Goal: Task Accomplishment & Management: Use online tool/utility

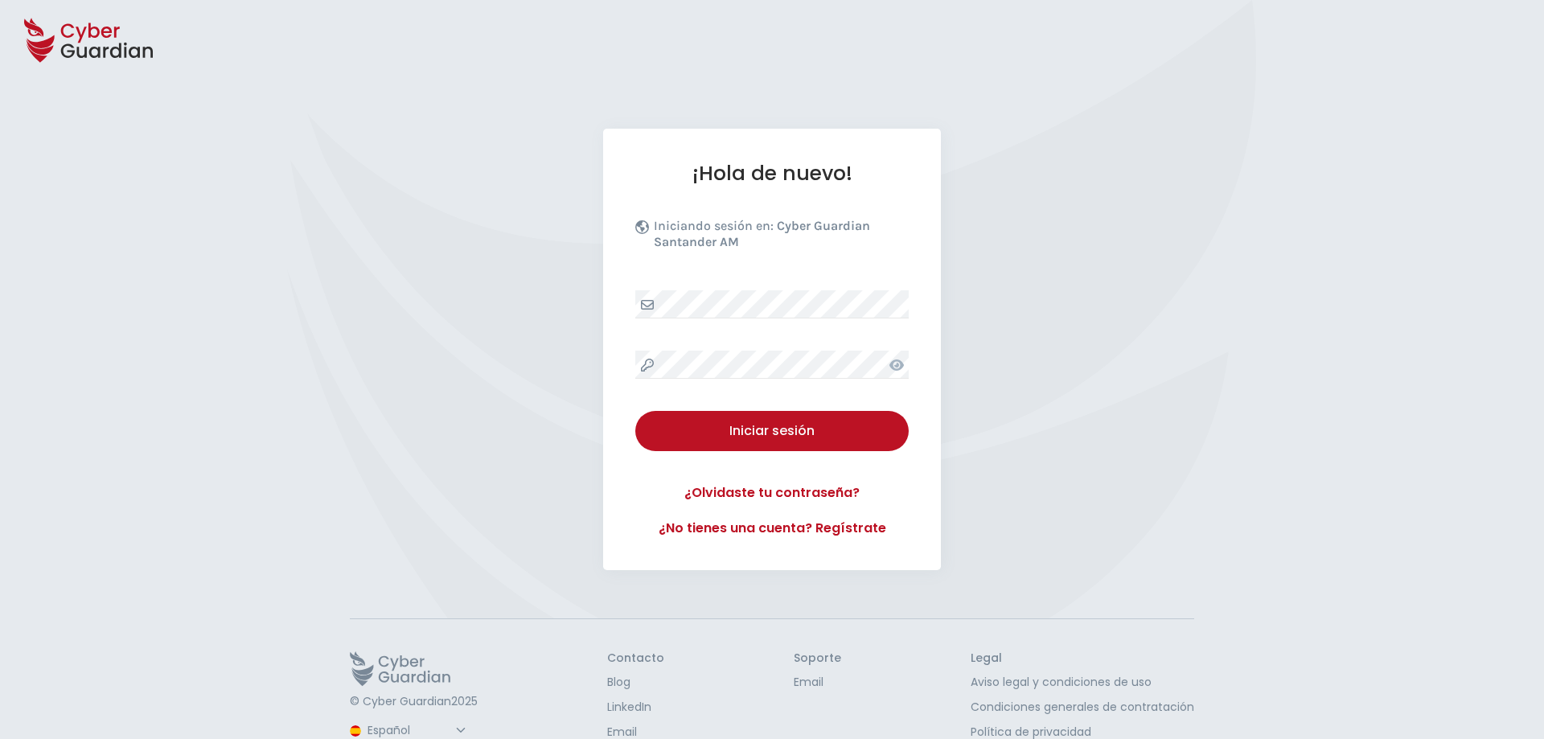
click at [913, 303] on div "¡Hola de nuevo! Iniciando sesión en: Cyber Guardian Santander AM Iniciar sesión…" at bounding box center [772, 350] width 338 height 442
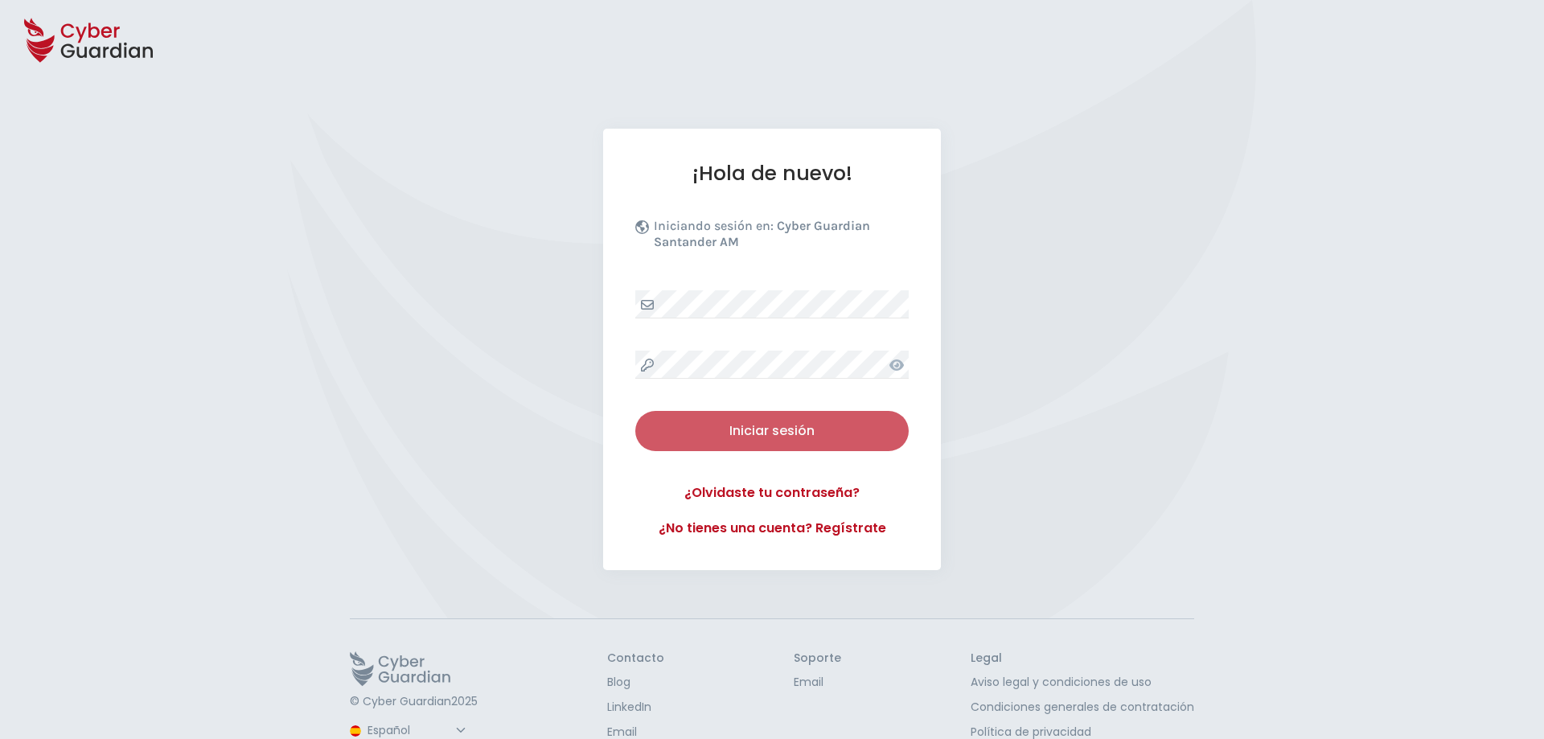
click at [795, 443] on button "Iniciar sesión" at bounding box center [771, 431] width 273 height 40
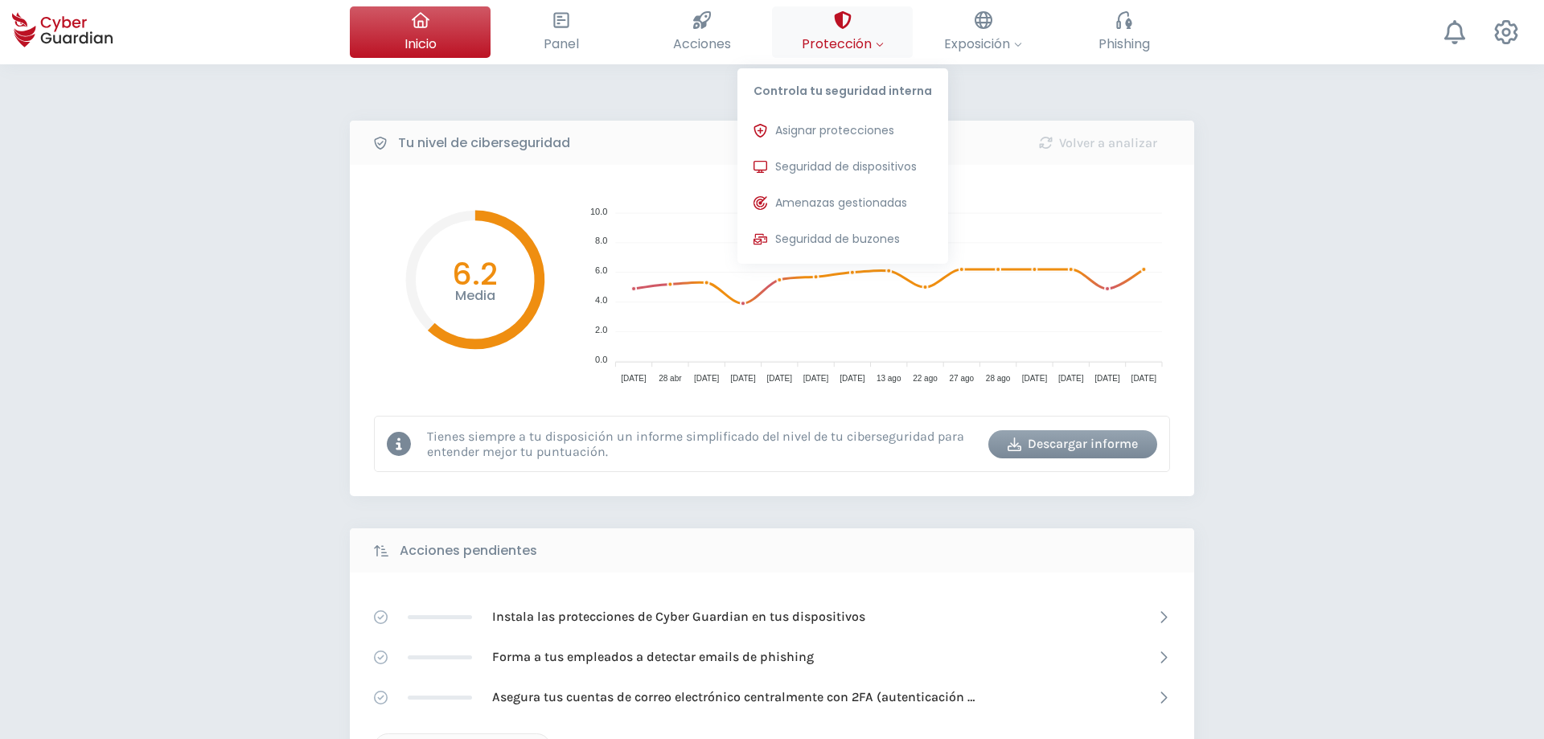
click at [818, 39] on span "Protección" at bounding box center [843, 44] width 82 height 20
click at [865, 154] on button "Seguridad de dispositivos Protecciones instaladas en los dispositivos de tu org…" at bounding box center [842, 167] width 211 height 32
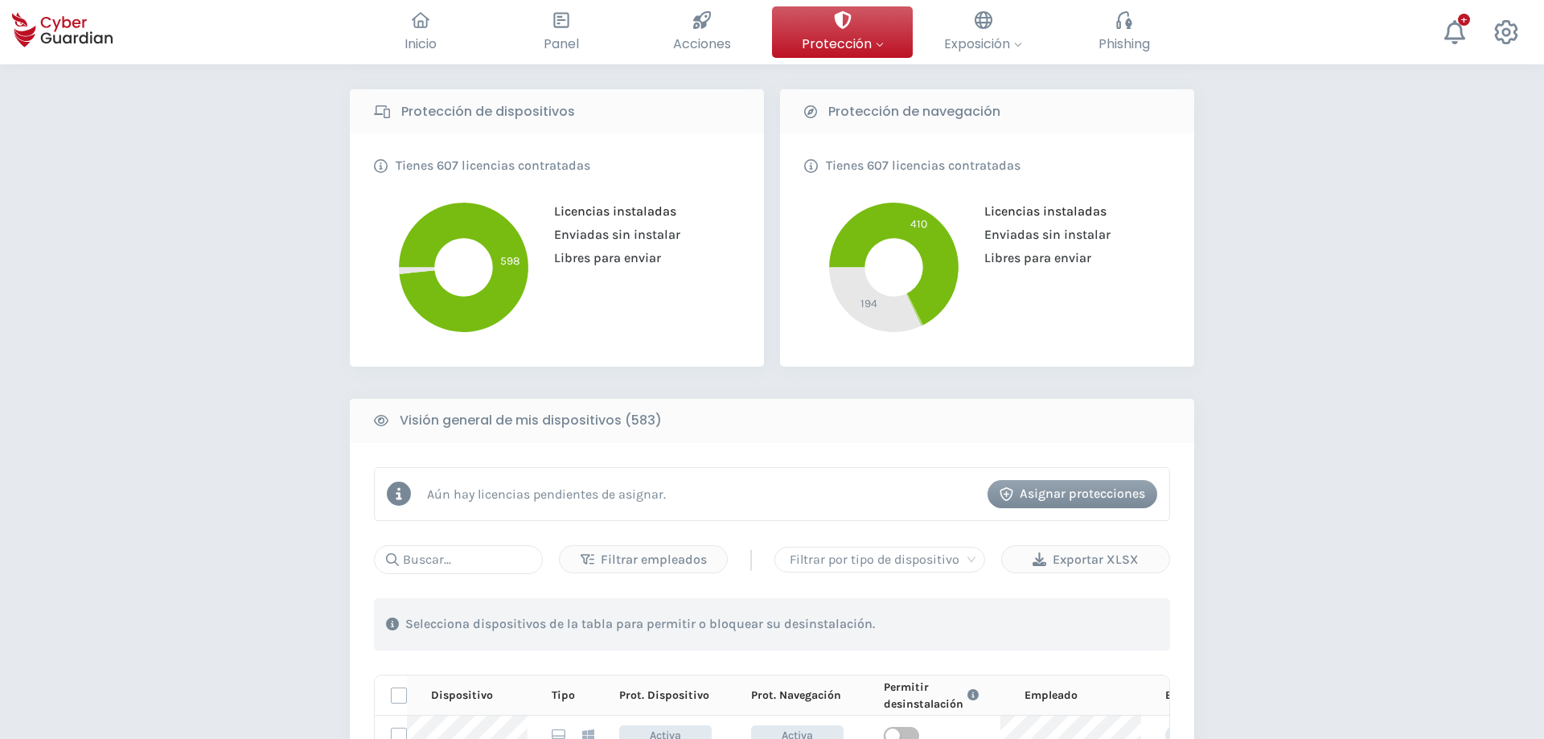
scroll to position [328, 0]
click at [446, 561] on input "text" at bounding box center [458, 558] width 169 height 29
type input "qa-rdp08"
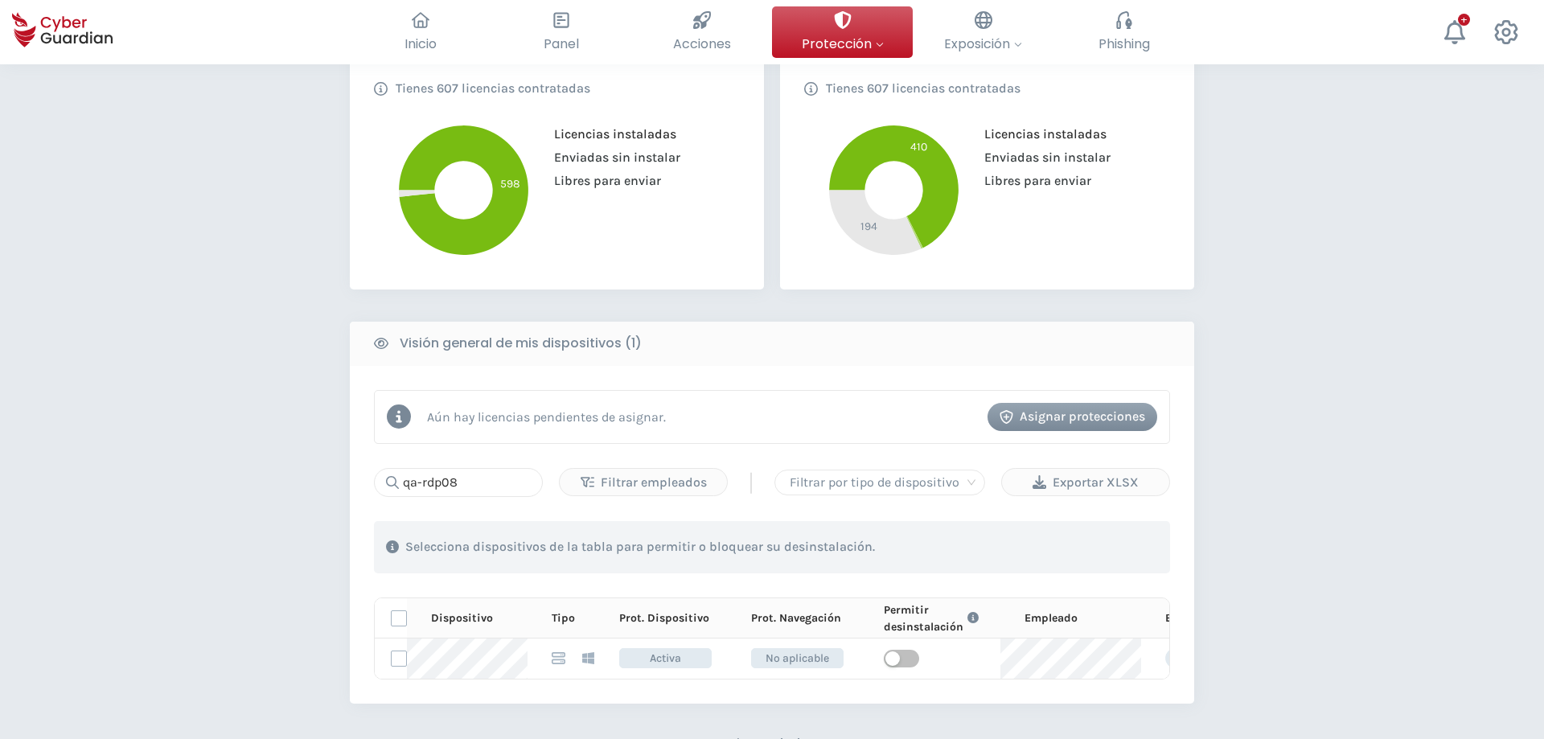
click at [1333, 432] on div "PROTECCIÓN > Seguridad de dispositivos ¿Cómo funciona? Añade empleados Instala …" at bounding box center [772, 353] width 1544 height 1387
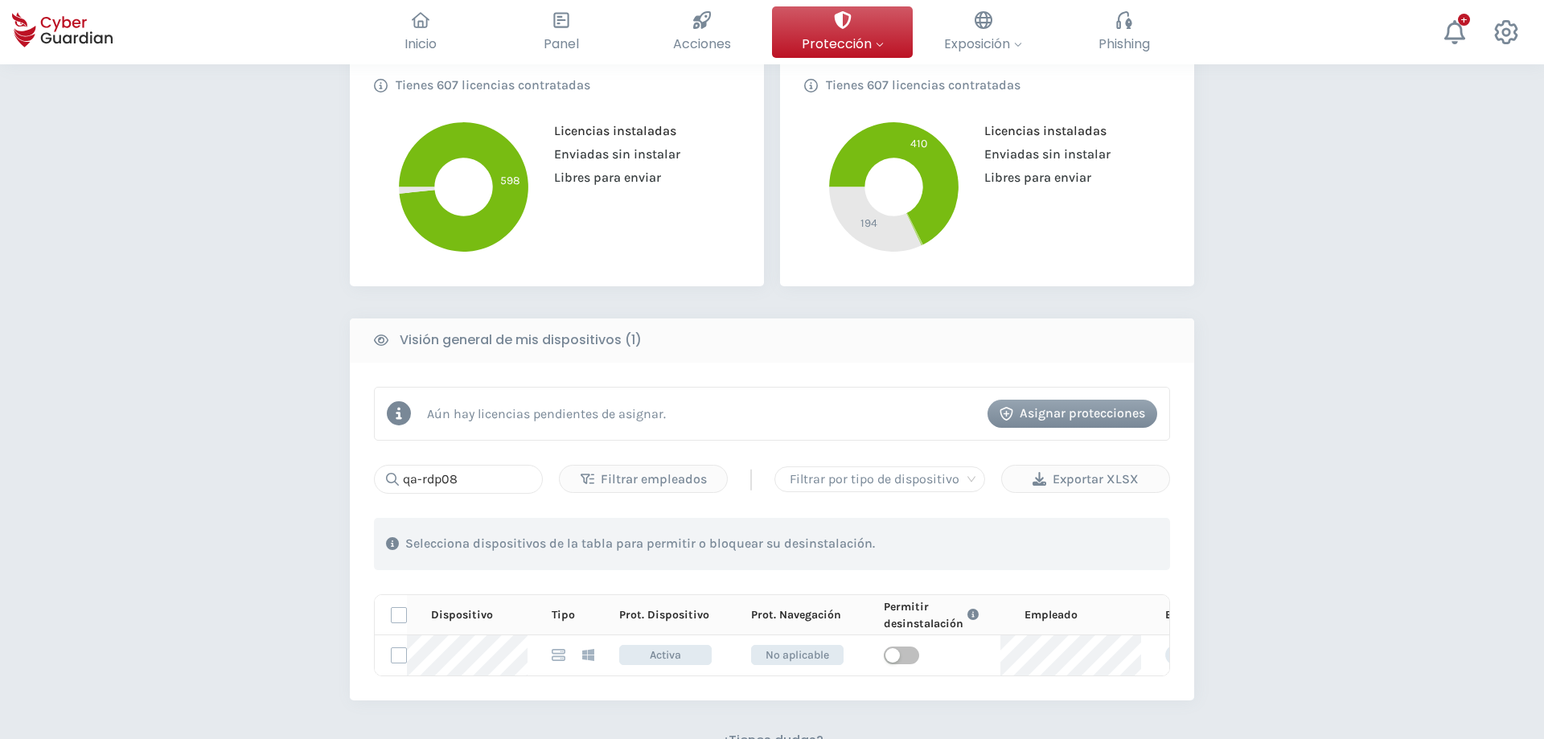
scroll to position [409, 0]
click at [1387, 445] on div "PROTECCIÓN > Seguridad de dispositivos ¿Cómo funciona? Añade empleados Instala …" at bounding box center [772, 349] width 1544 height 1387
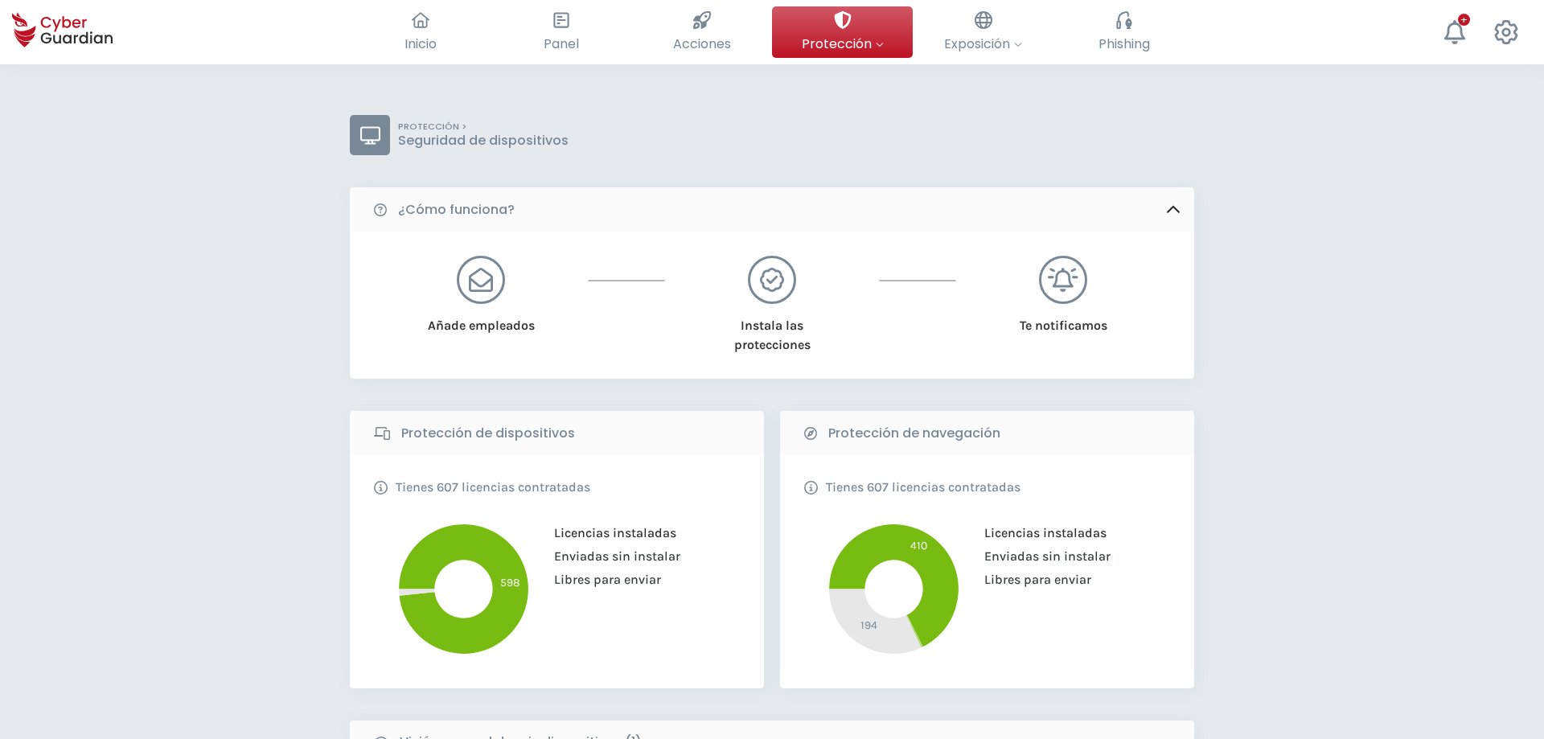
scroll to position [1, 0]
